Goal: Information Seeking & Learning: Learn about a topic

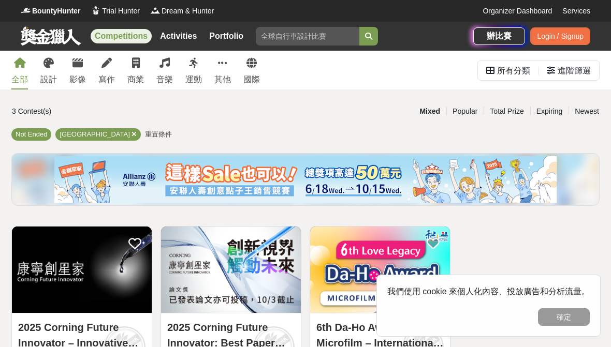
click at [100, 68] on link "寫作" at bounding box center [106, 70] width 17 height 39
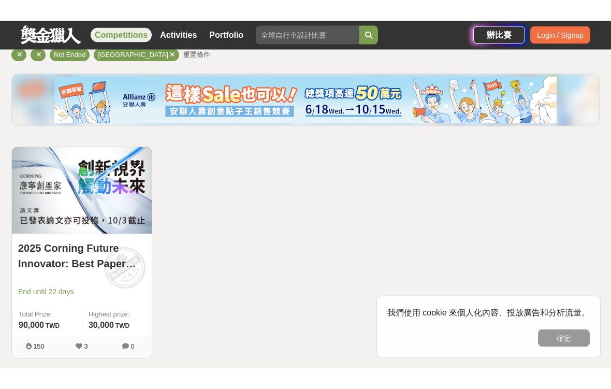
scroll to position [59, 0]
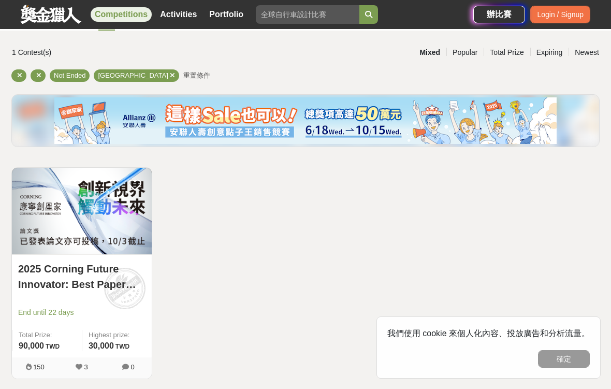
click at [81, 97] on img at bounding box center [305, 120] width 502 height 47
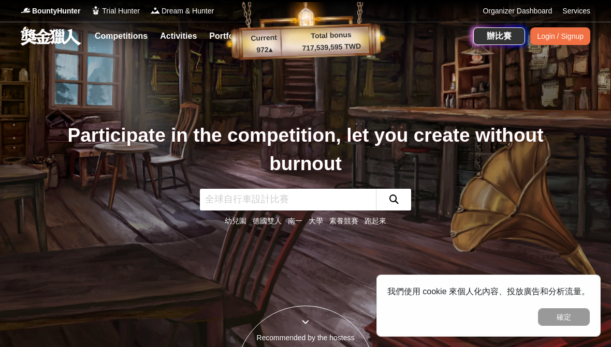
click at [134, 43] on link "Competitions" at bounding box center [121, 36] width 61 height 14
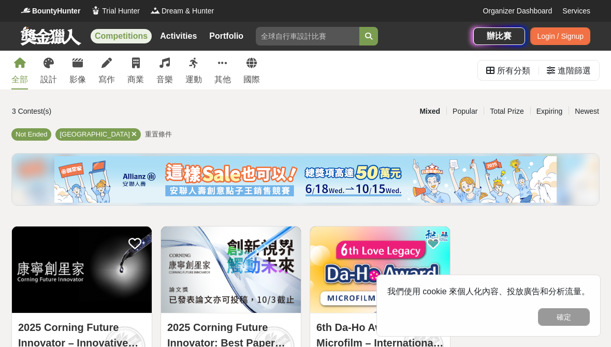
click at [196, 69] on link "運動" at bounding box center [193, 70] width 17 height 39
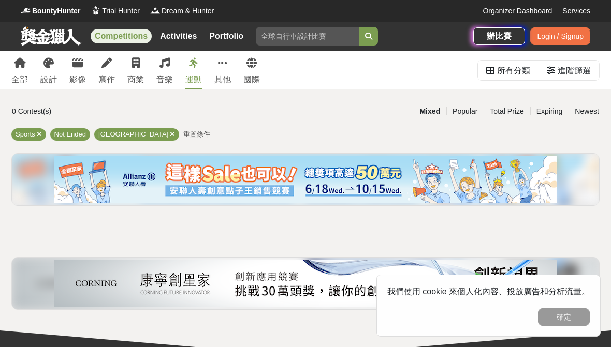
click at [171, 69] on link "音樂" at bounding box center [164, 70] width 17 height 39
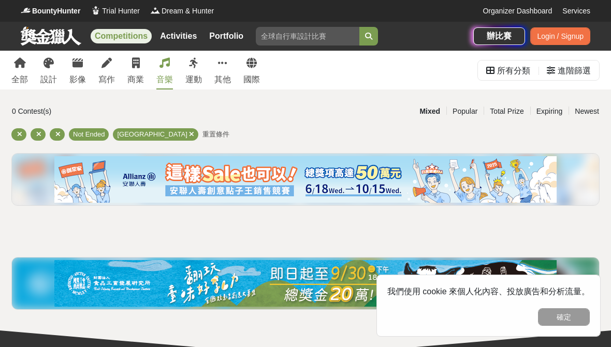
click at [150, 73] on div "全部 設計 影像 寫作 商業 音樂 運動 其他 國際" at bounding box center [135, 70] width 261 height 39
click at [150, 69] on div "全部 設計 影像 寫作 商業 音樂 運動 其他 國際" at bounding box center [135, 70] width 261 height 39
click at [136, 77] on div "商業" at bounding box center [135, 80] width 17 height 12
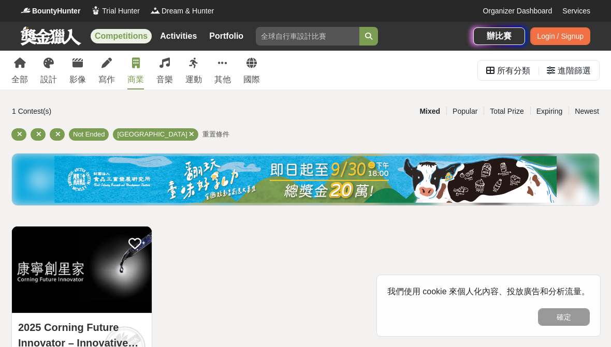
click at [112, 59] on link "寫作" at bounding box center [106, 70] width 17 height 39
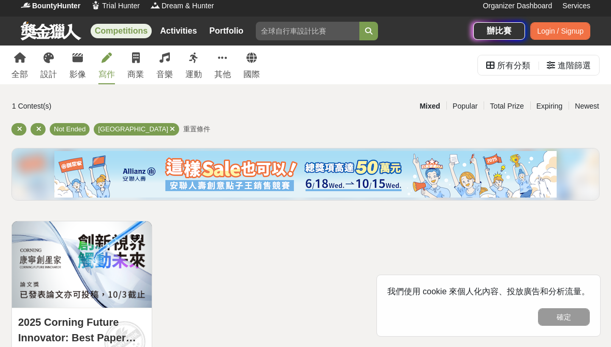
scroll to position [5, 0]
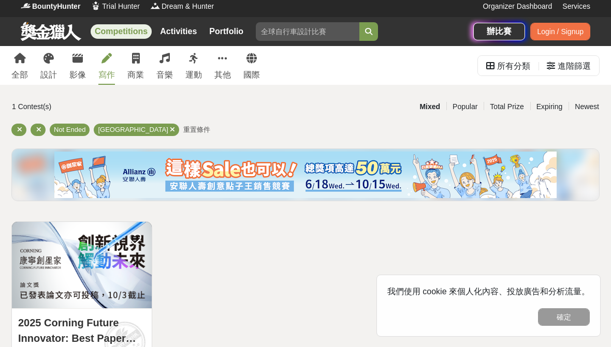
click at [193, 65] on link "運動" at bounding box center [193, 65] width 17 height 39
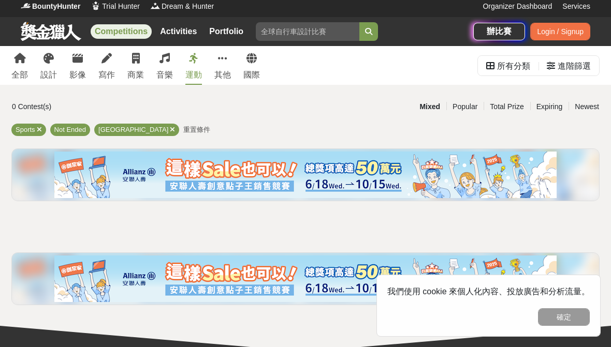
click at [167, 67] on link "音樂" at bounding box center [164, 65] width 17 height 39
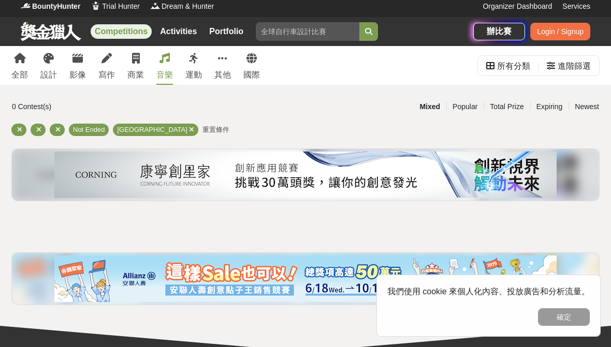
click at [50, 67] on link "設計" at bounding box center [48, 65] width 17 height 39
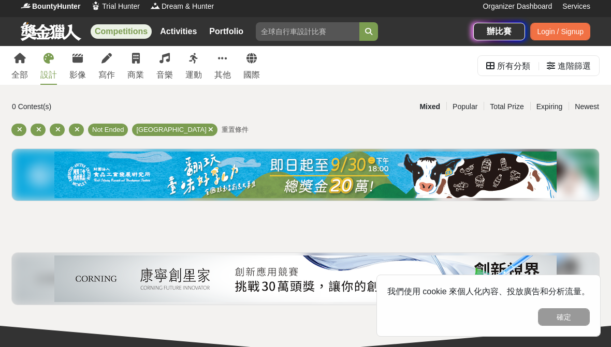
click at [80, 65] on link "影像" at bounding box center [77, 65] width 17 height 39
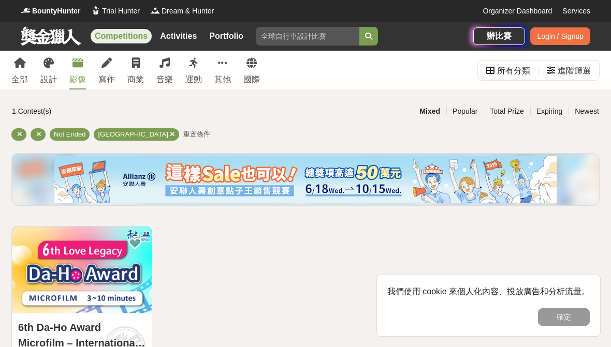
click at [110, 70] on link "寫作" at bounding box center [106, 70] width 17 height 39
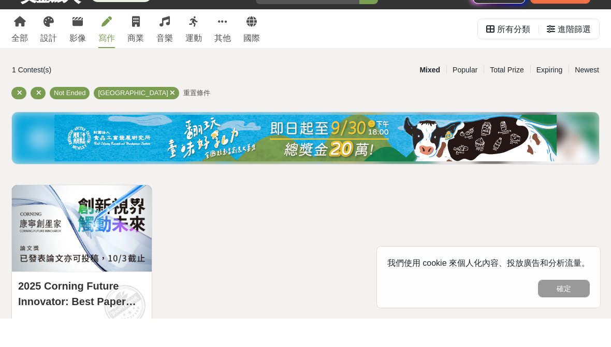
scroll to position [41, 0]
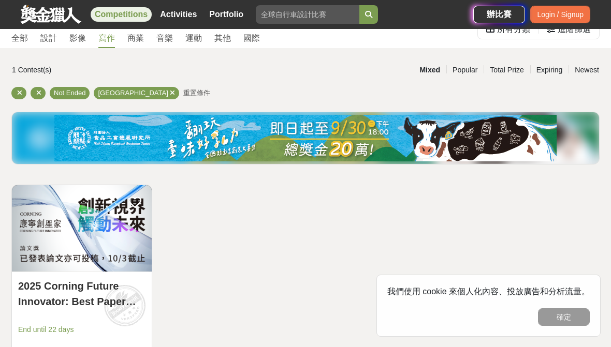
click at [139, 30] on link "商業" at bounding box center [135, 28] width 17 height 39
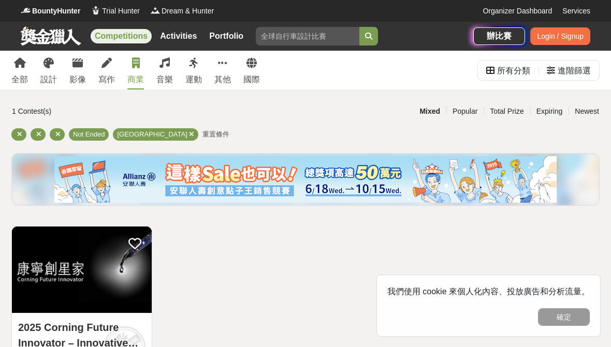
click at [167, 73] on link "音樂" at bounding box center [164, 70] width 17 height 39
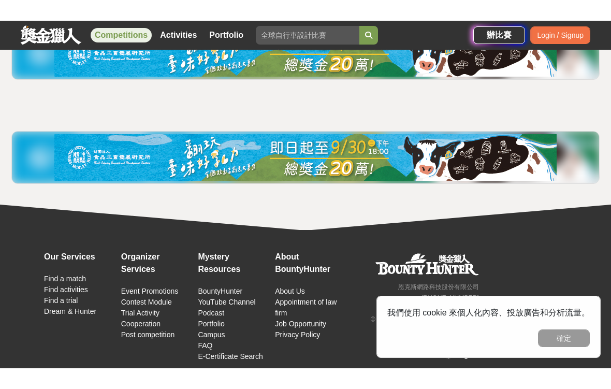
scroll to position [106, 0]
